Goal: Information Seeking & Learning: Understand process/instructions

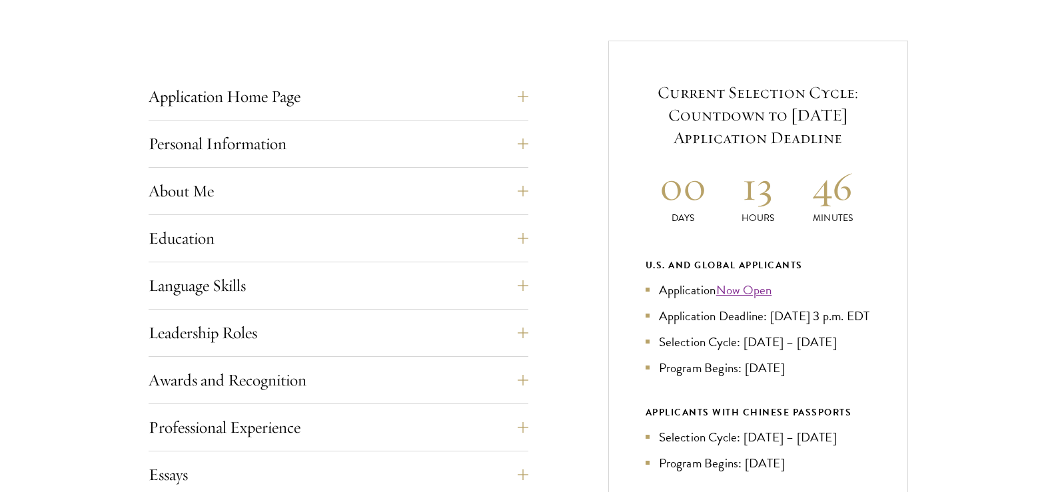
scroll to position [508, 0]
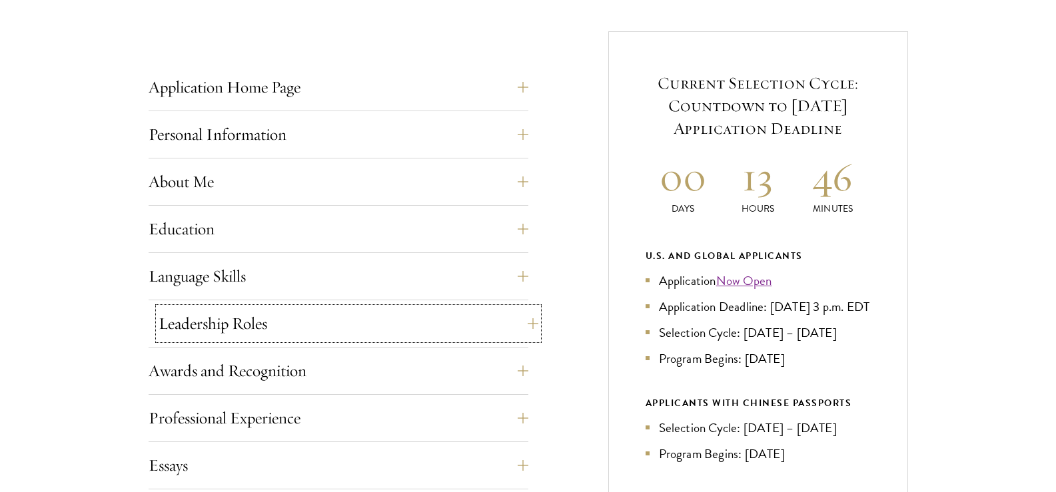
click at [512, 327] on button "Leadership Roles" at bounding box center [349, 324] width 380 height 32
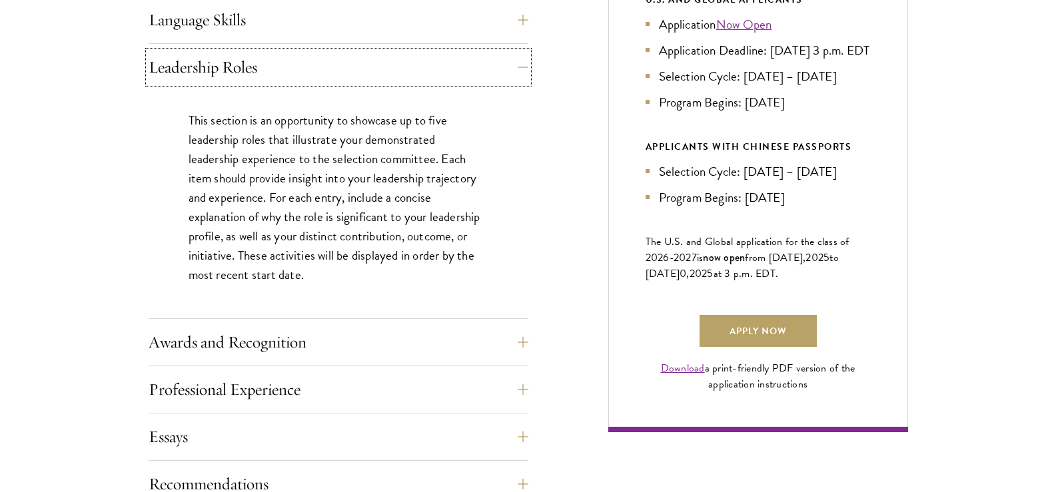
scroll to position [823, 0]
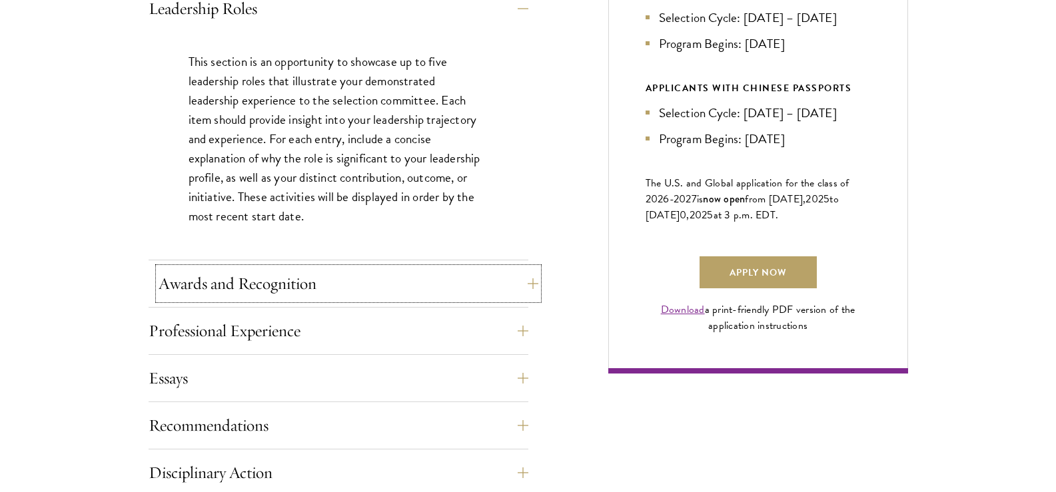
click at [520, 270] on button "Awards and Recognition" at bounding box center [349, 284] width 380 height 32
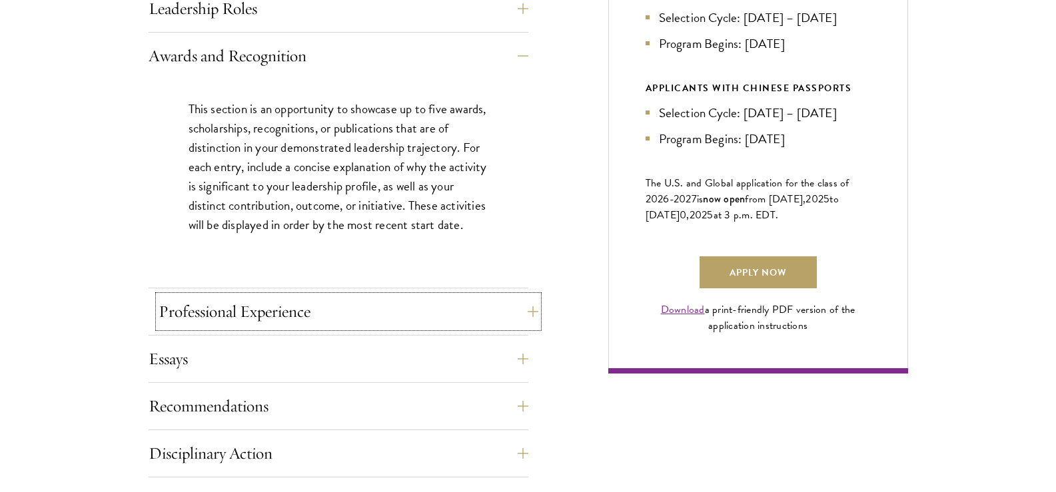
click at [504, 315] on button "Professional Experience" at bounding box center [349, 312] width 380 height 32
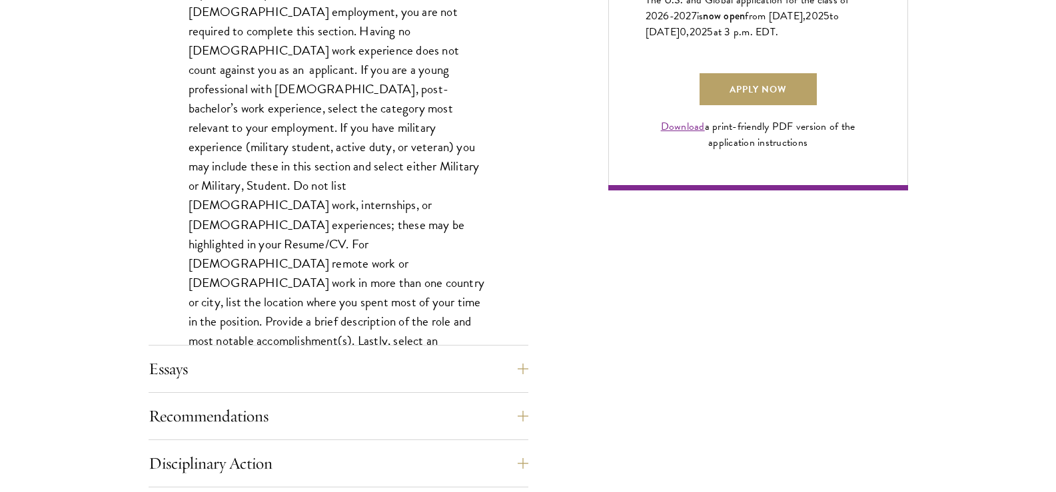
scroll to position [1012, 0]
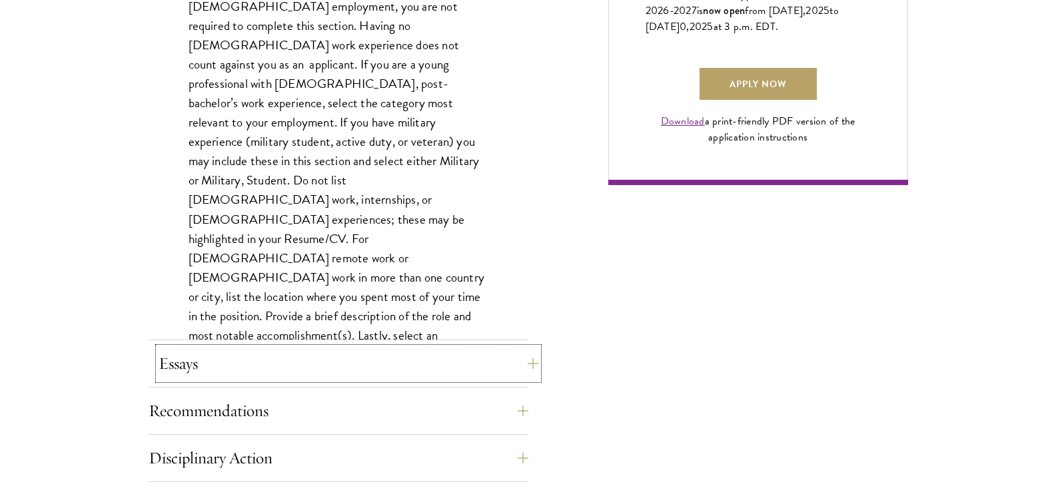
click at [498, 367] on button "Essays" at bounding box center [349, 364] width 380 height 32
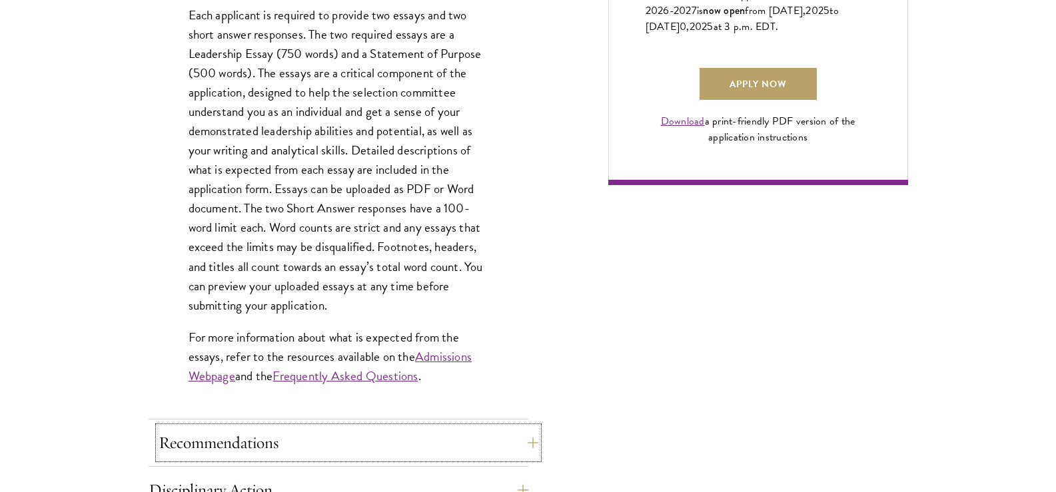
click at [505, 433] on button "Recommendations" at bounding box center [349, 443] width 380 height 32
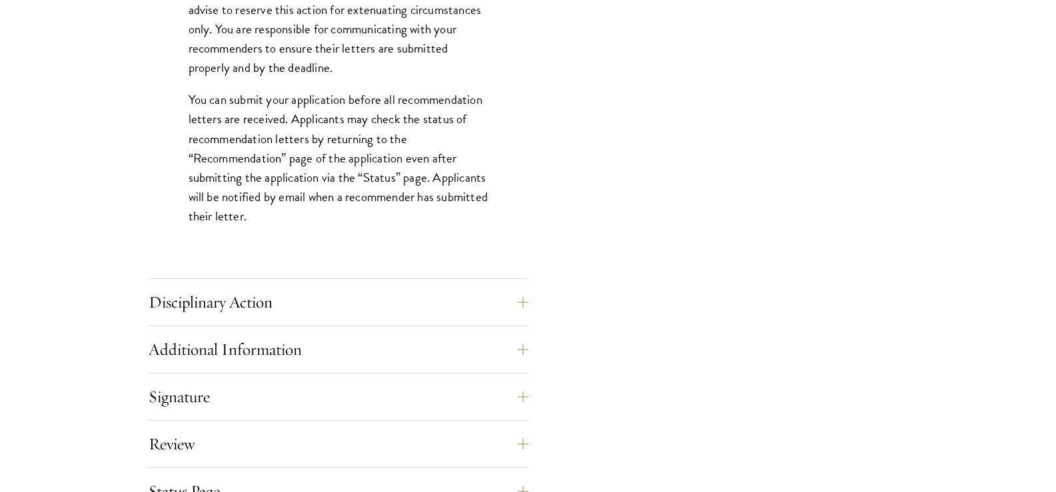
scroll to position [2009, 0]
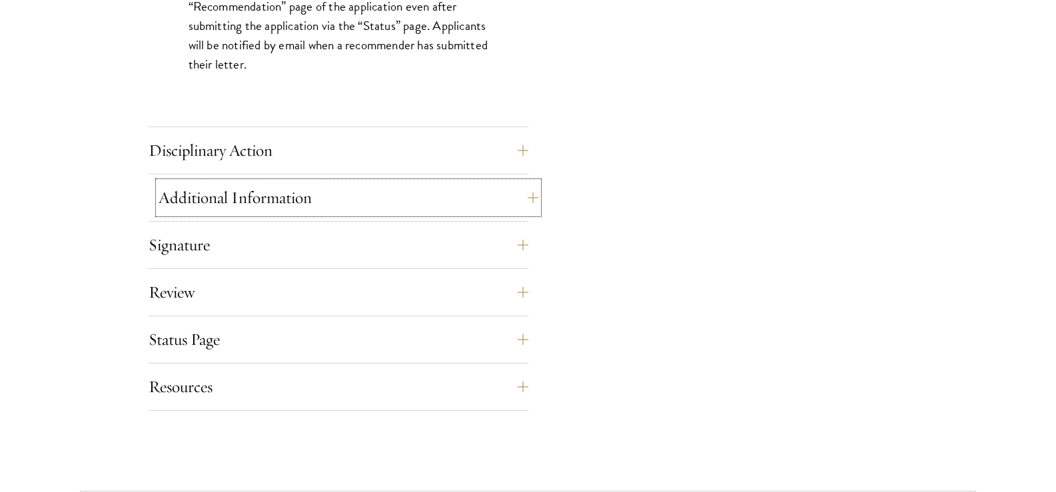
click at [474, 196] on button "Additional Information" at bounding box center [349, 198] width 380 height 32
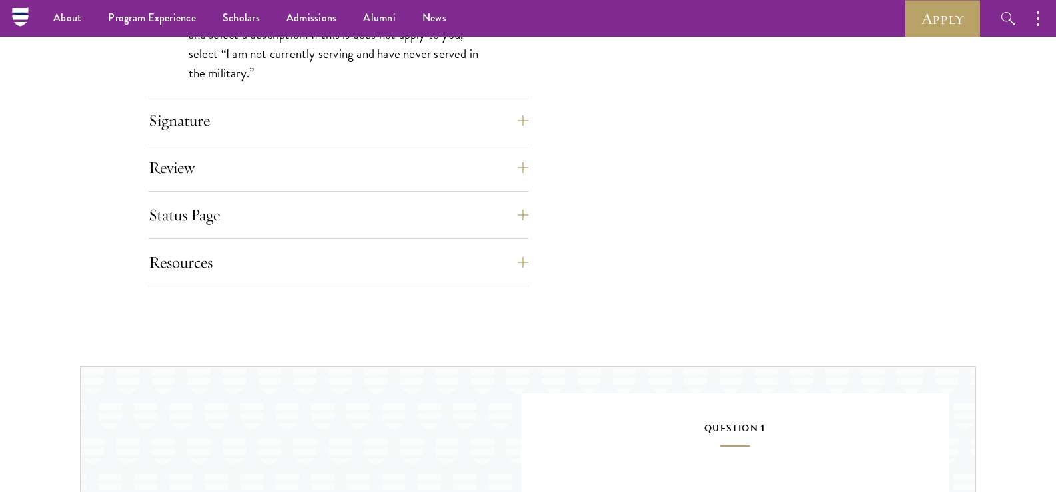
scroll to position [1439, 0]
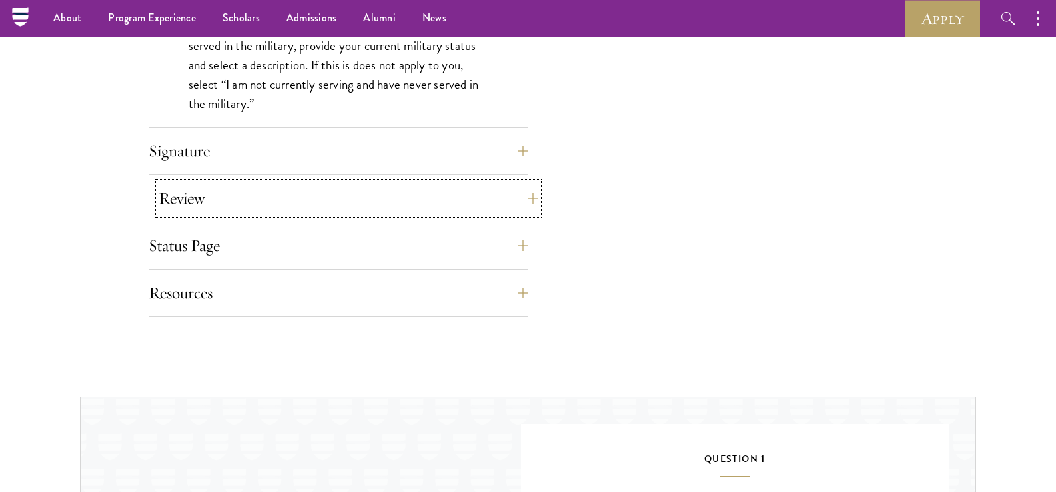
click at [439, 189] on button "Review" at bounding box center [349, 199] width 380 height 32
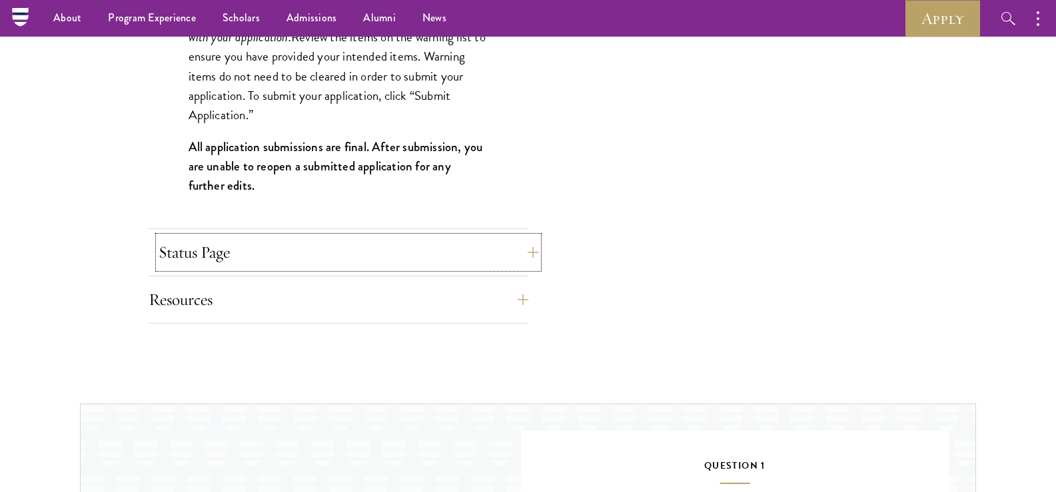
click at [443, 249] on button "Status Page" at bounding box center [349, 253] width 380 height 32
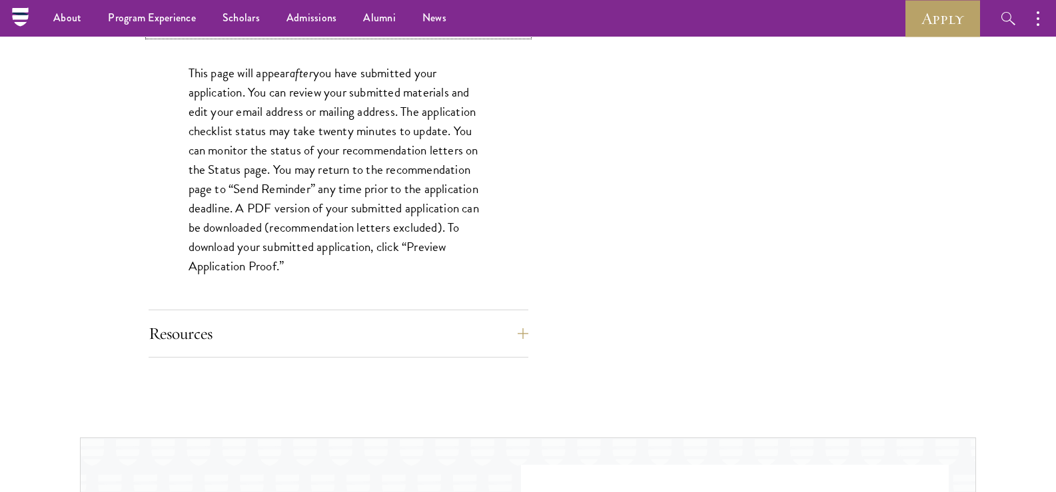
scroll to position [1233, 0]
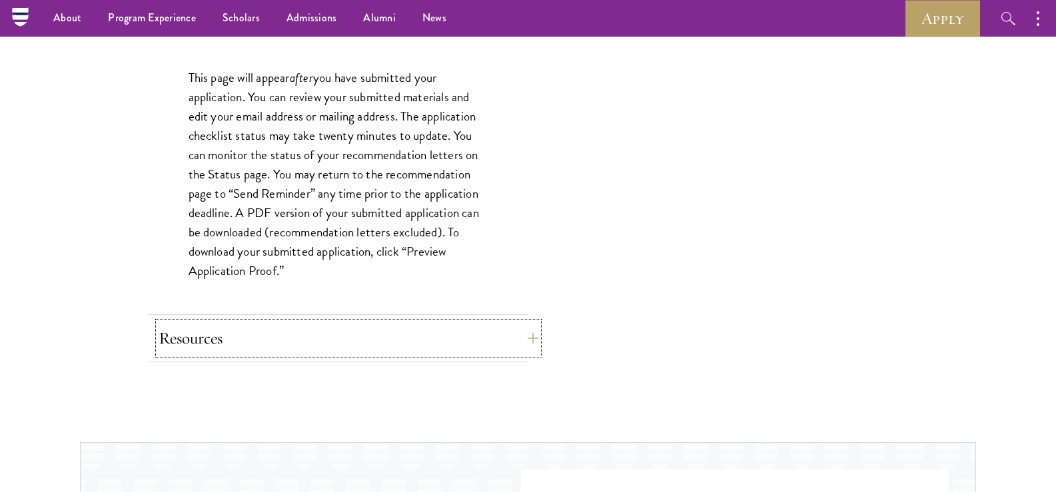
click at [510, 341] on button "Resources" at bounding box center [349, 339] width 380 height 32
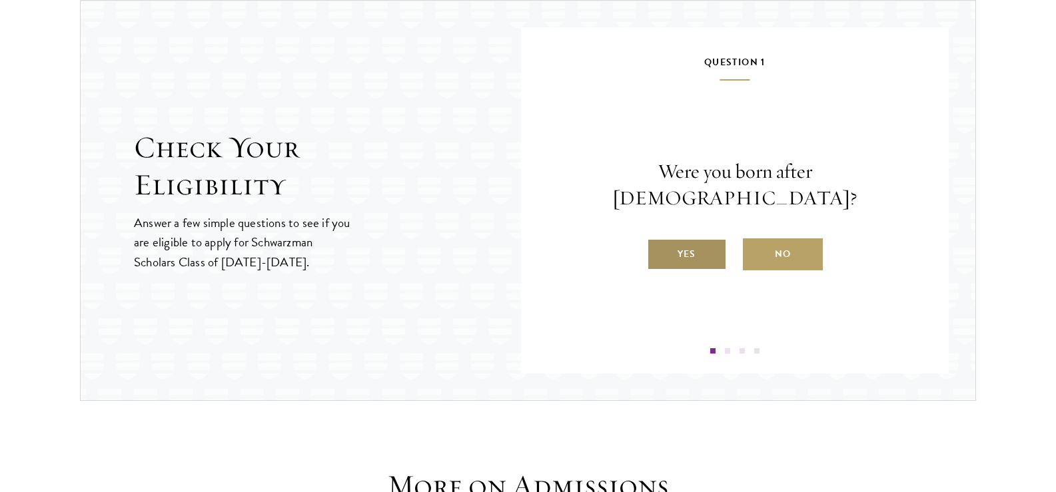
click at [712, 239] on label "Yes" at bounding box center [687, 255] width 80 height 32
click at [659, 240] on input "Yes" at bounding box center [653, 246] width 12 height 12
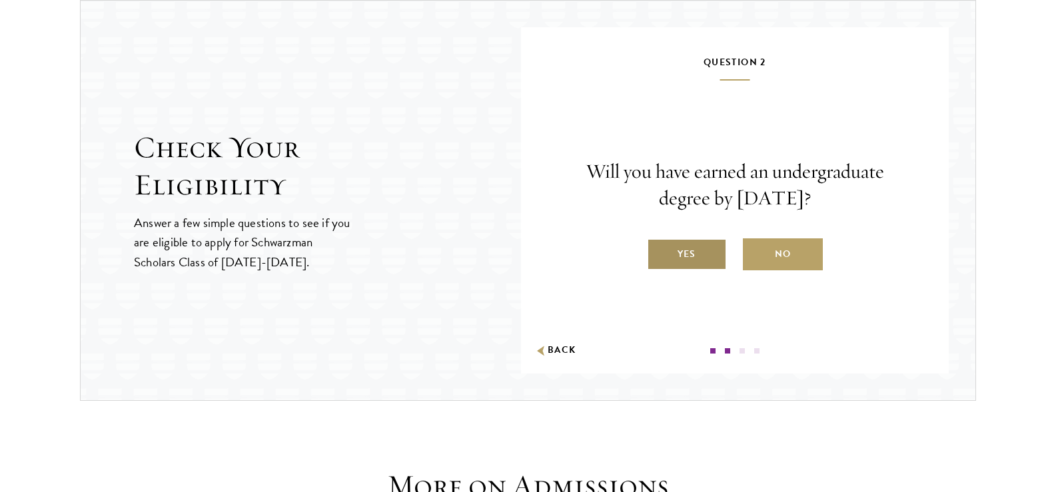
click at [697, 253] on label "Yes" at bounding box center [687, 255] width 80 height 32
click at [659, 252] on input "Yes" at bounding box center [653, 246] width 12 height 12
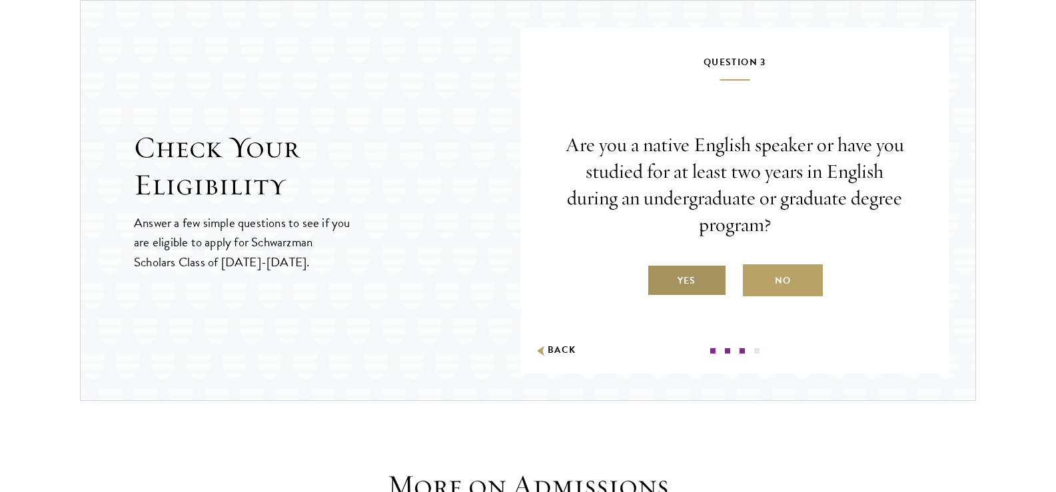
click at [710, 279] on label "Yes" at bounding box center [687, 281] width 80 height 32
click at [659, 279] on input "Yes" at bounding box center [653, 273] width 12 height 12
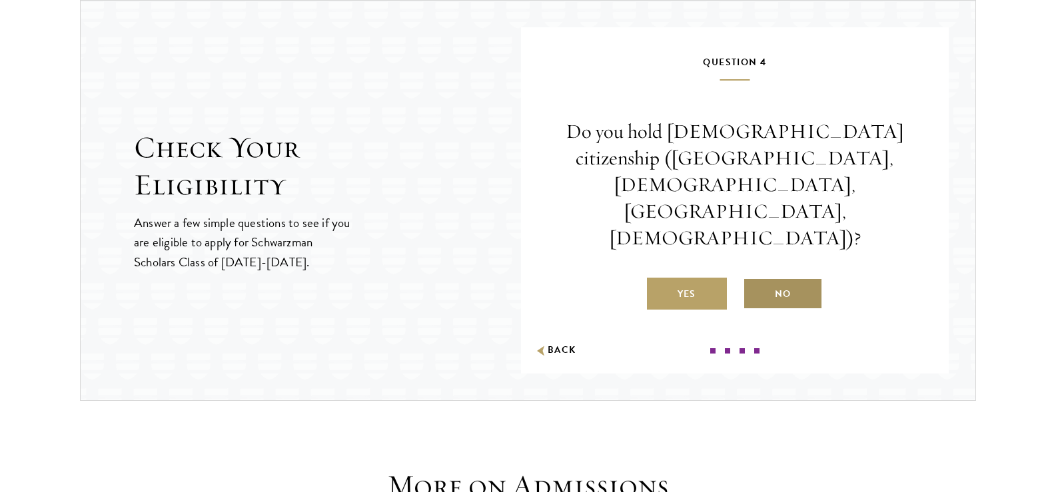
click at [766, 278] on label "No" at bounding box center [783, 294] width 80 height 32
click at [755, 280] on input "No" at bounding box center [749, 286] width 12 height 12
